Goal: Find contact information: Obtain details needed to contact an individual or organization

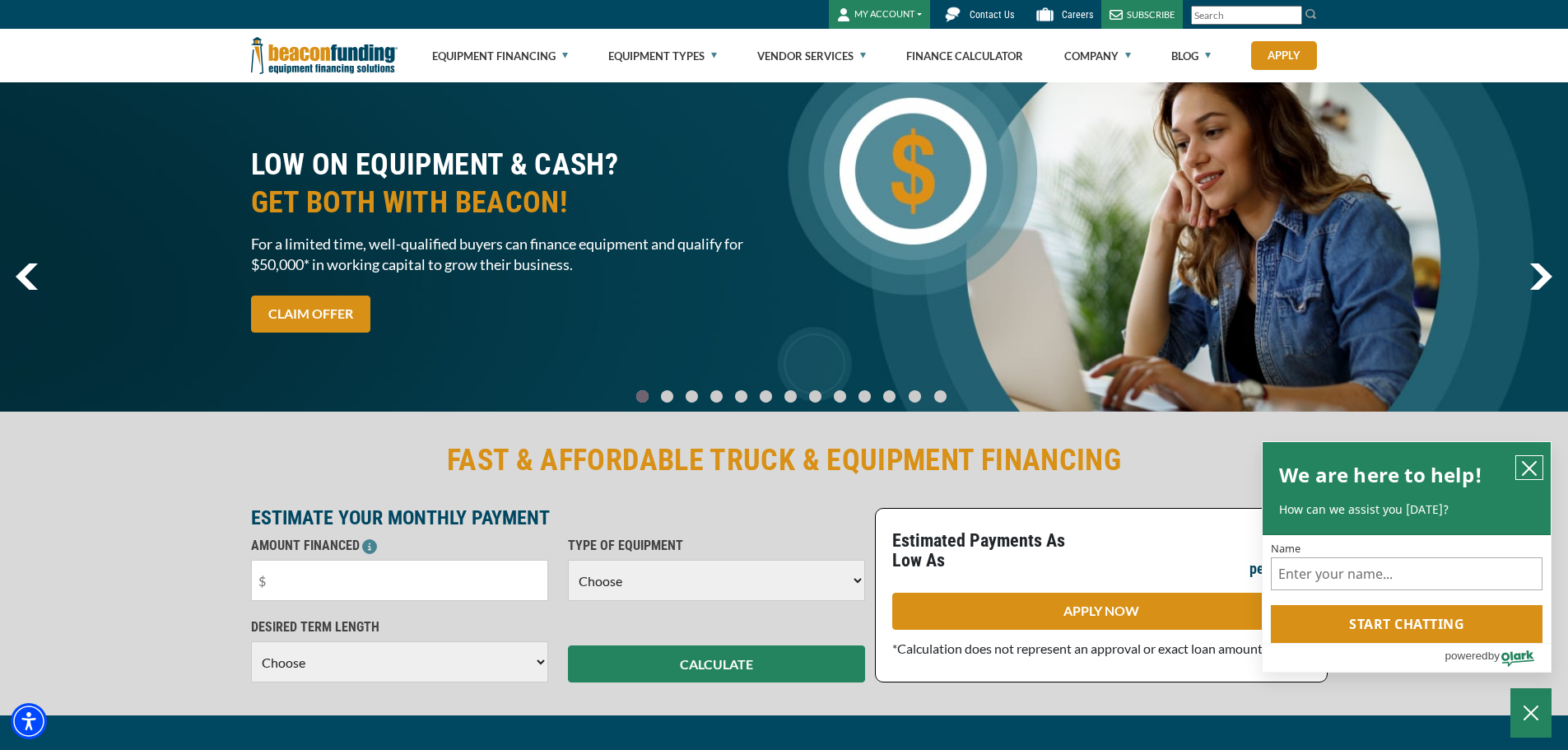
click at [1532, 460] on icon "close chatbox" at bounding box center [1529, 468] width 17 height 17
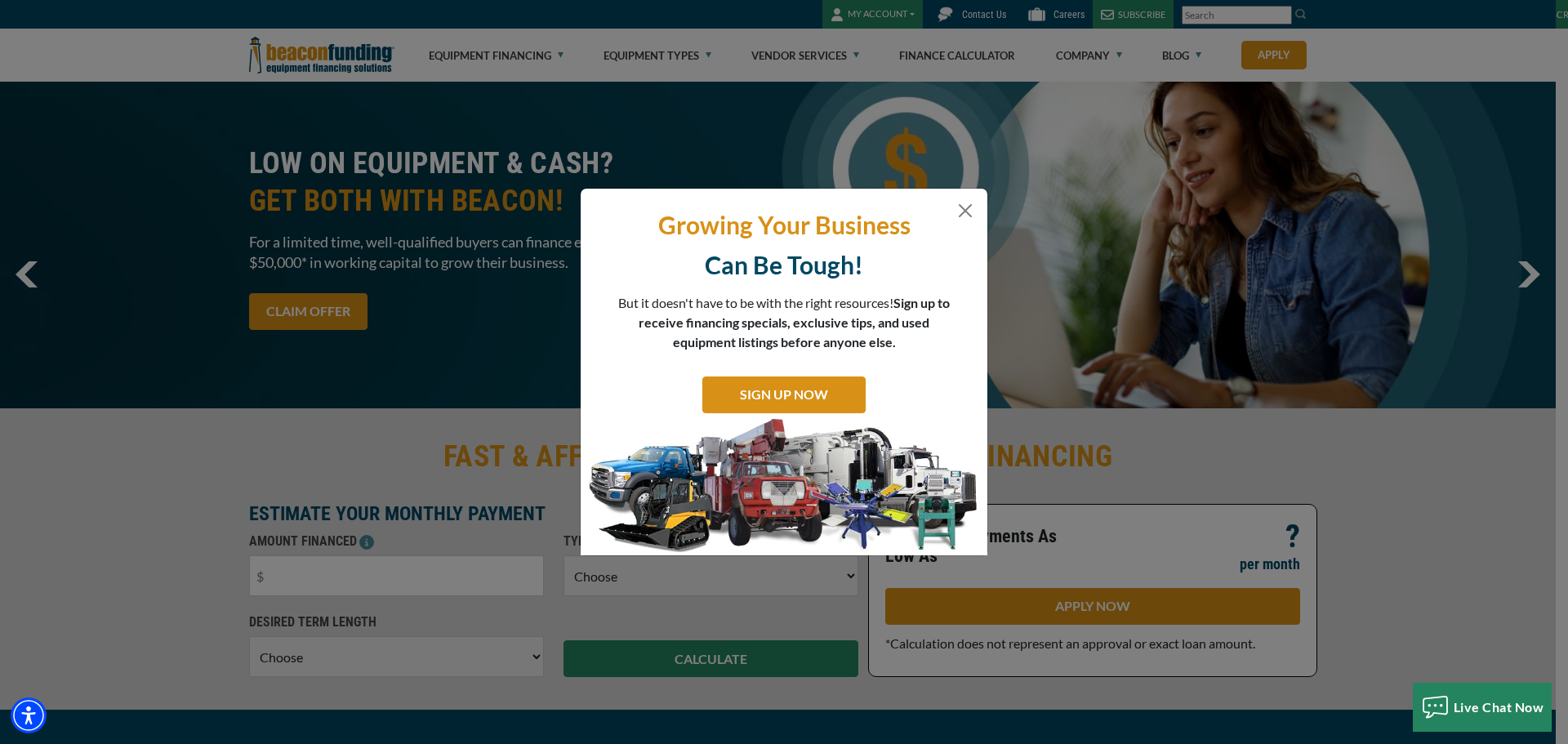
click at [953, 209] on p "Growing Your Business" at bounding box center [783, 224] width 382 height 32
click at [960, 210] on button "Close" at bounding box center [966, 211] width 19 height 19
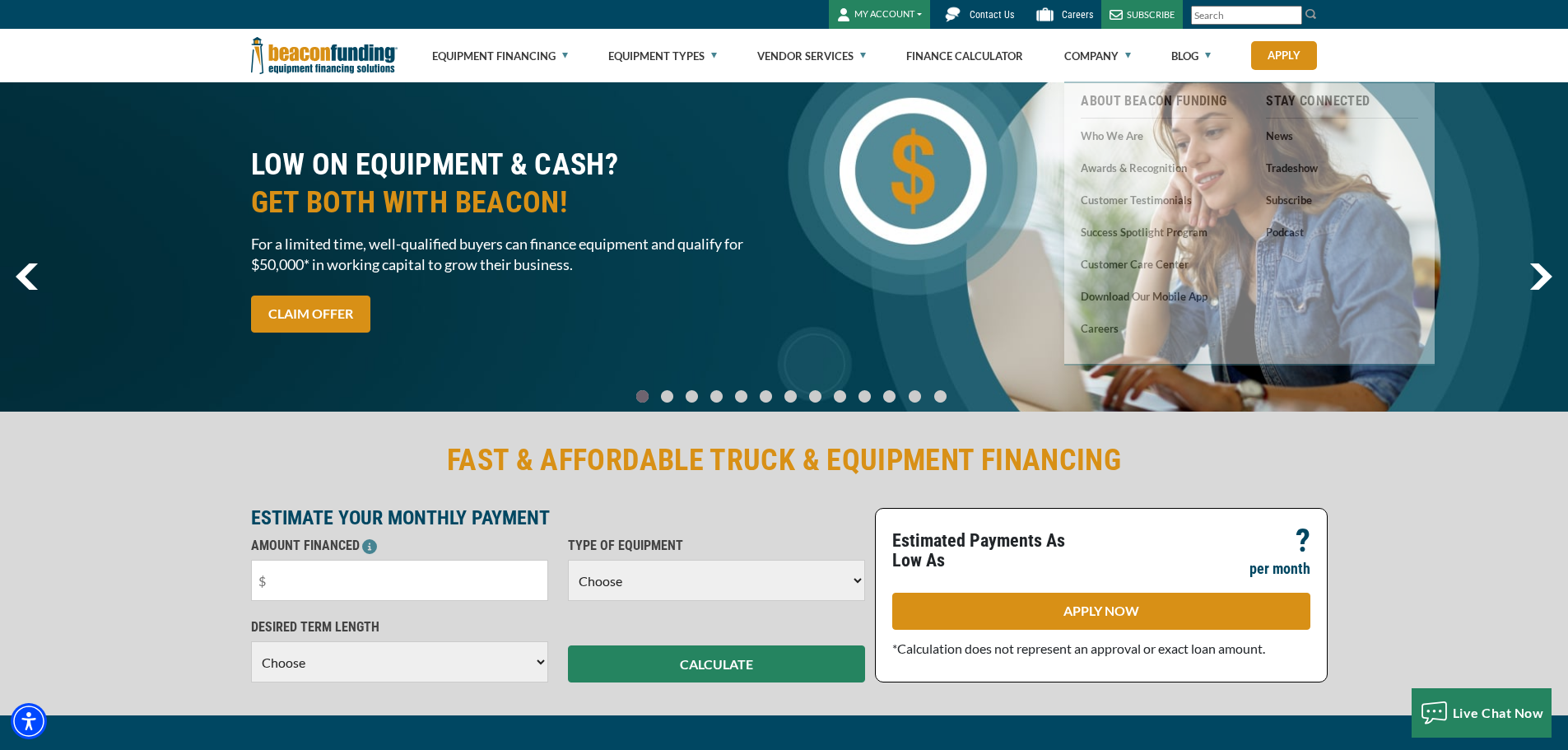
click at [985, 8] on link "Contact Us" at bounding box center [976, 14] width 92 height 28
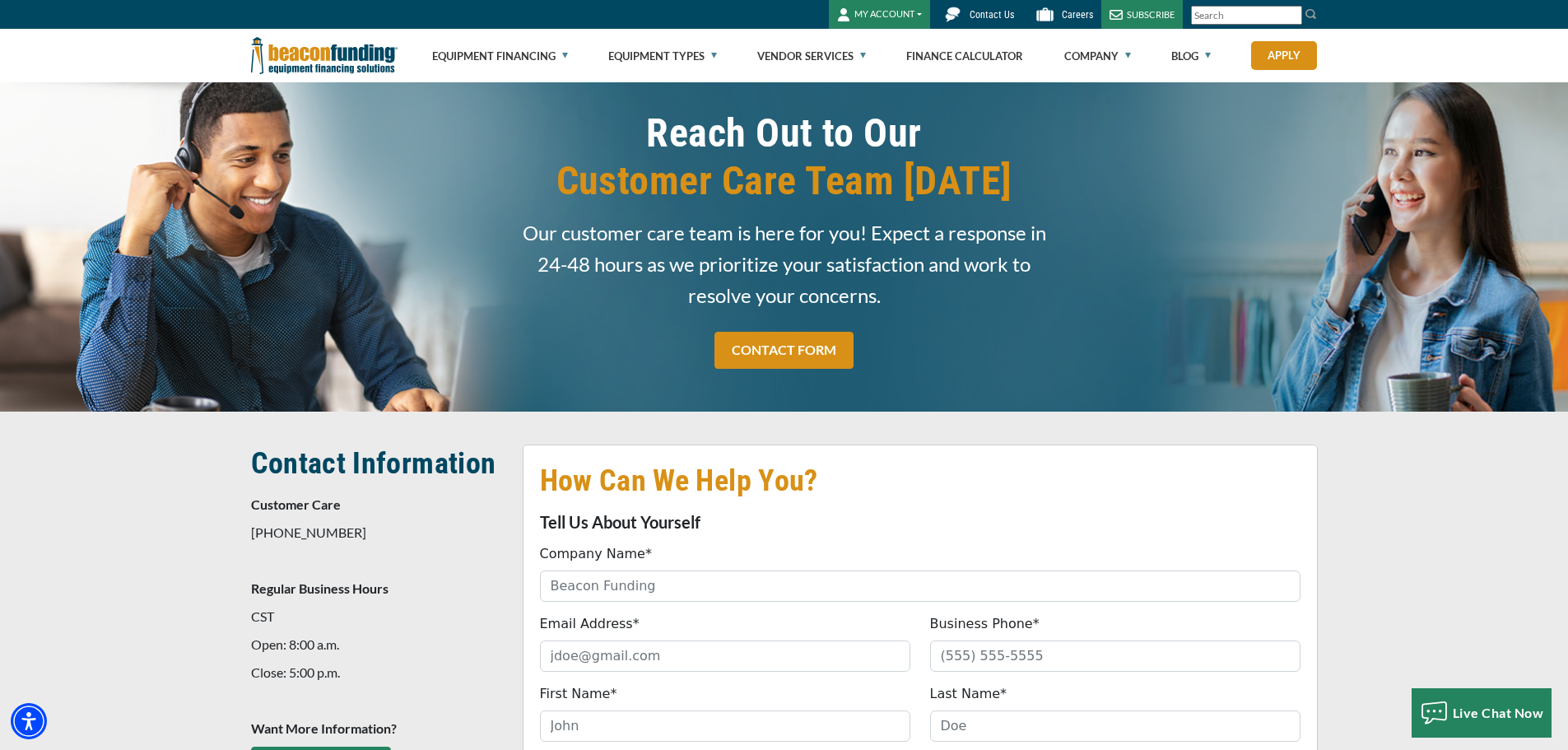
click at [680, 473] on h2 "How Can We Help You?" at bounding box center [920, 481] width 761 height 38
click at [780, 495] on h2 "How Can We Help You?" at bounding box center [920, 481] width 761 height 38
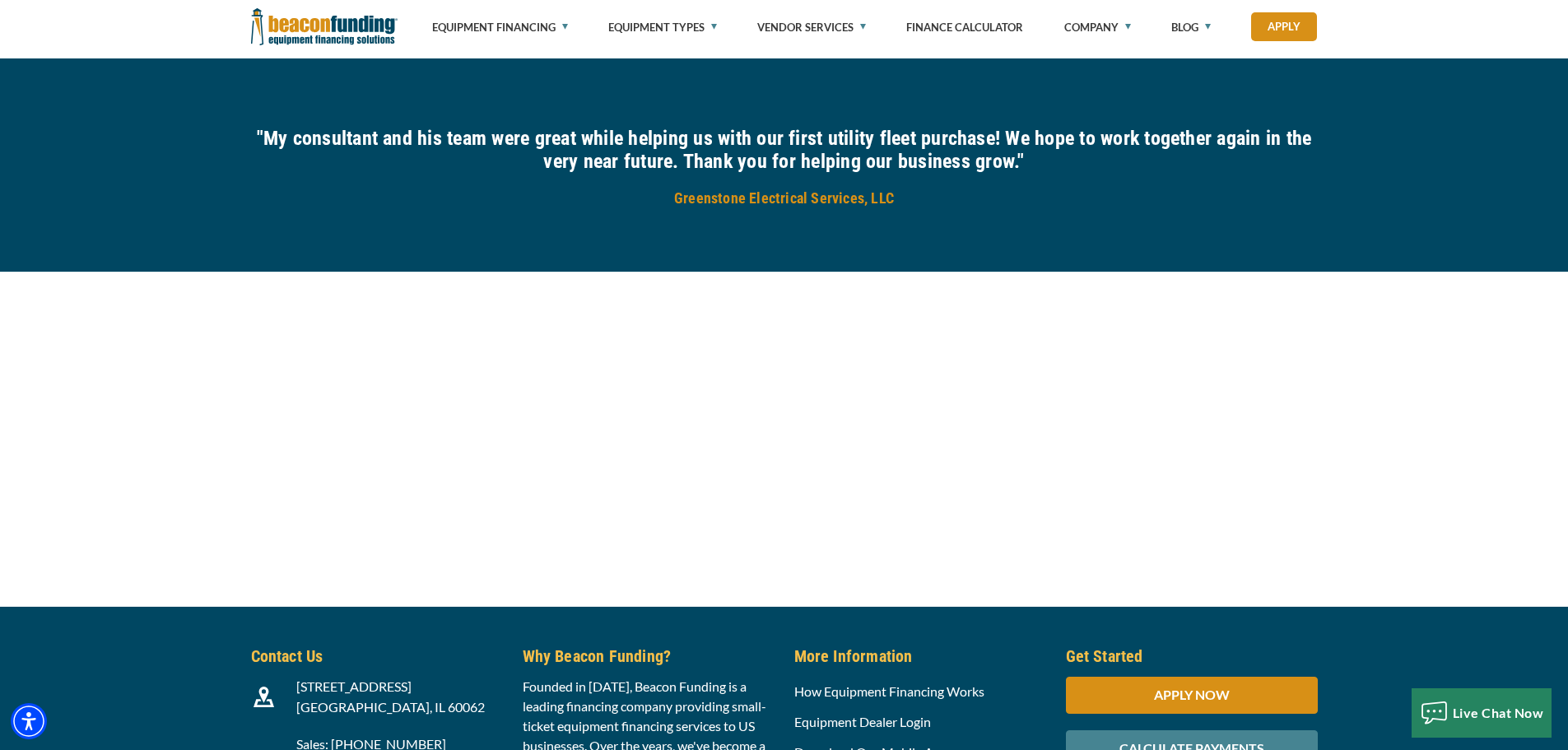
scroll to position [1681, 0]
